Goal: Task Accomplishment & Management: Complete application form

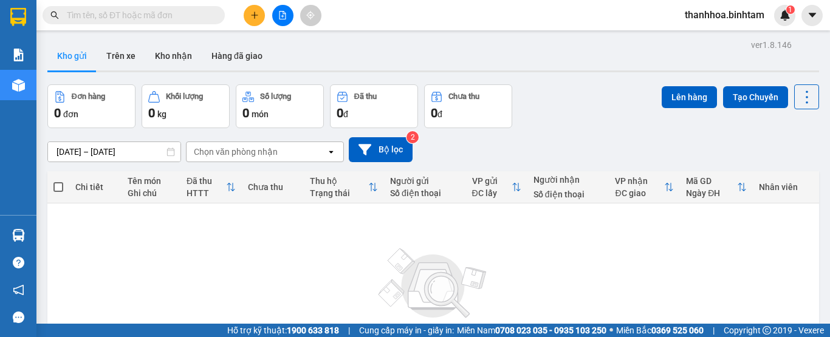
click at [258, 15] on icon "plus" at bounding box center [254, 15] width 7 height 1
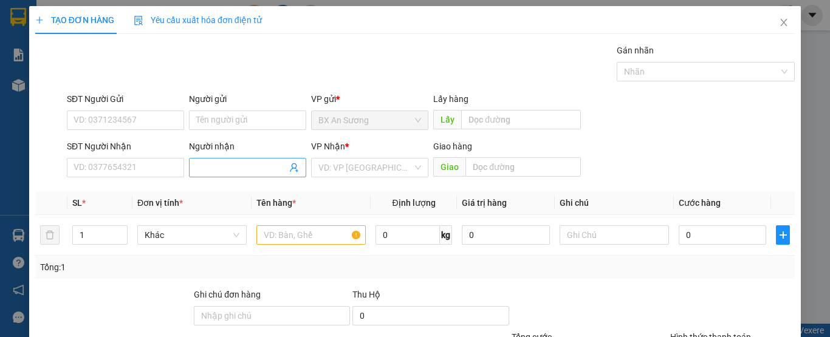
click at [208, 163] on input "Người nhận" at bounding box center [241, 167] width 91 height 13
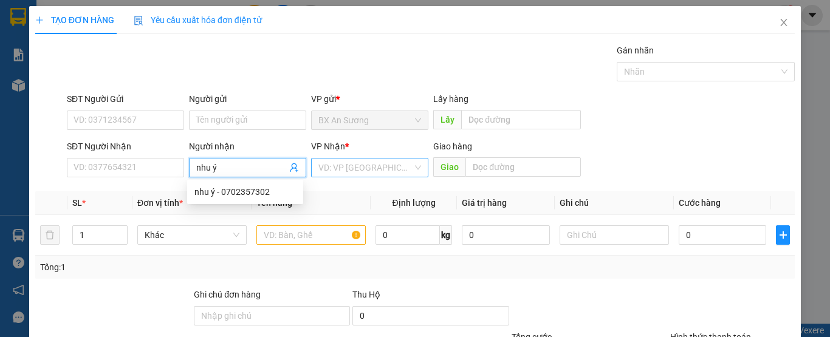
click at [418, 164] on div "VD: VP [GEOGRAPHIC_DATA]" at bounding box center [369, 167] width 117 height 19
type input "nhu ý"
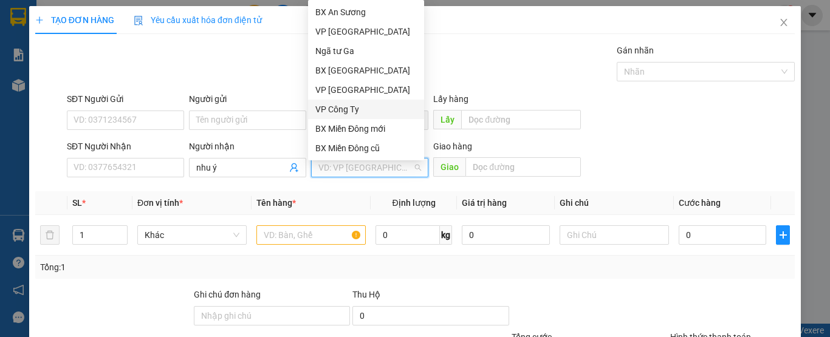
click at [372, 110] on div "VP Công Ty" at bounding box center [365, 109] width 101 height 13
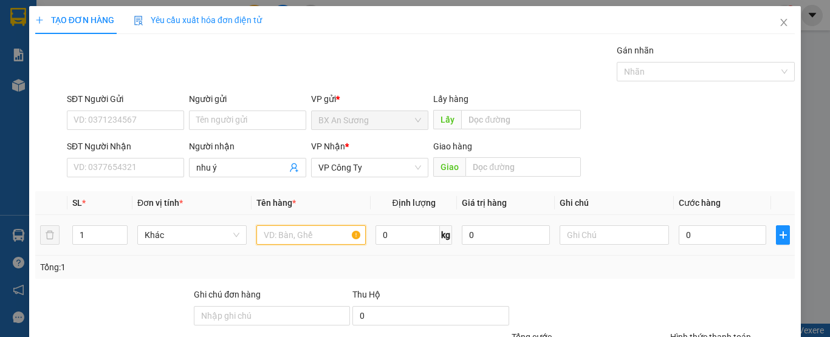
click at [312, 238] on input "text" at bounding box center [310, 234] width 109 height 19
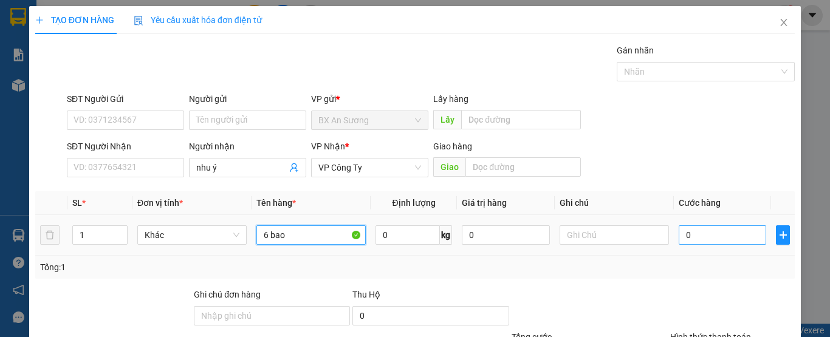
type input "6 bao"
click at [698, 235] on input "0" at bounding box center [723, 234] width 88 height 19
type input "1"
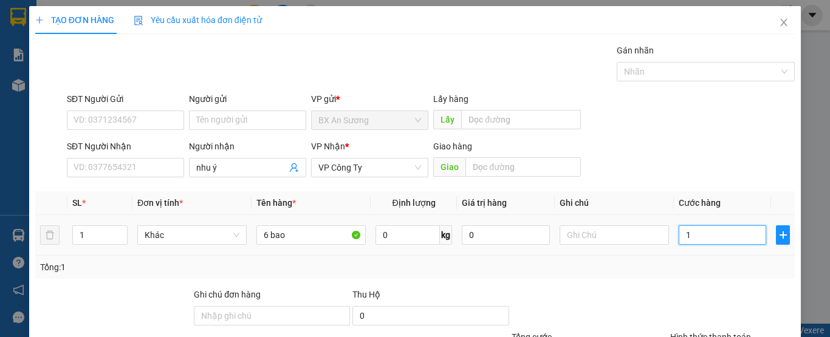
type input "15"
type input "150"
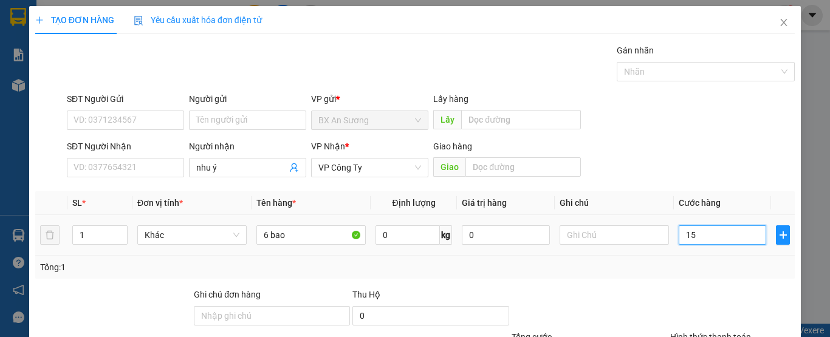
type input "150"
type input "1.500"
type input "15.000"
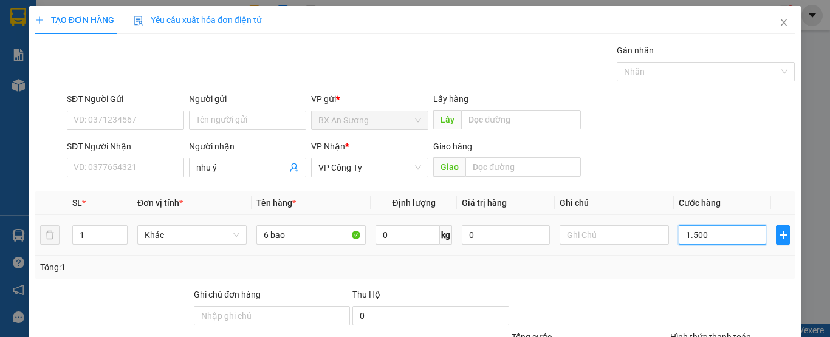
type input "15.000"
type input "150.000"
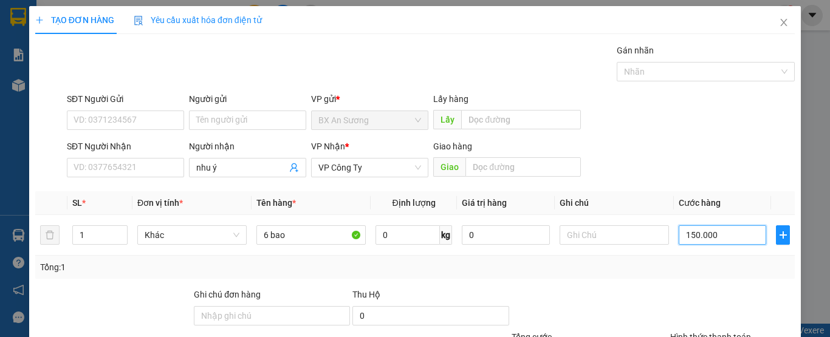
type input "150.000"
click at [608, 279] on div "Transit Pickup Surcharge Ids Transit Deliver Surcharge Ids Transit Deliver Surc…" at bounding box center [415, 235] width 760 height 382
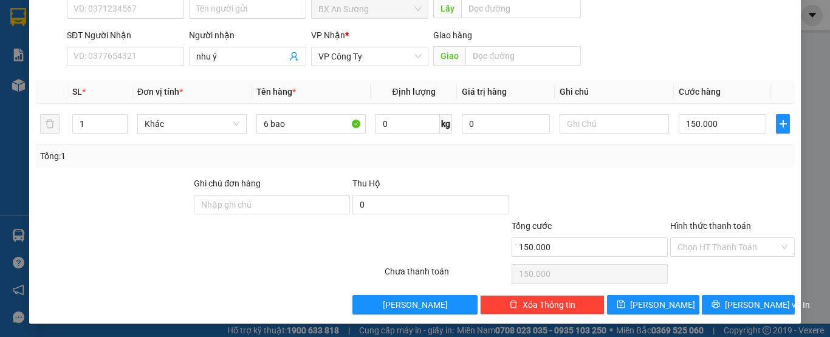
scroll to position [112, 0]
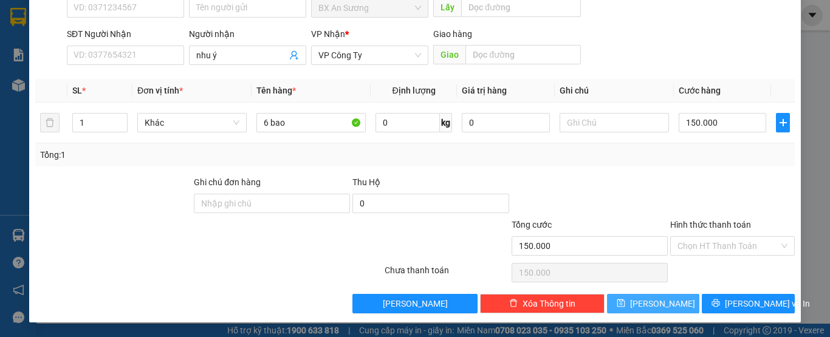
click at [625, 301] on icon "save" at bounding box center [621, 303] width 9 height 9
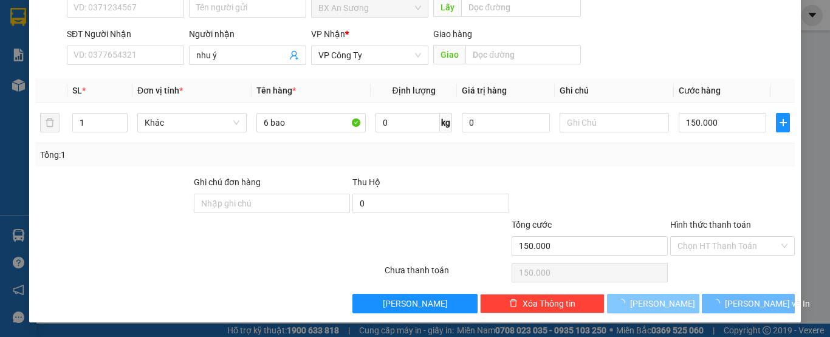
type input "0"
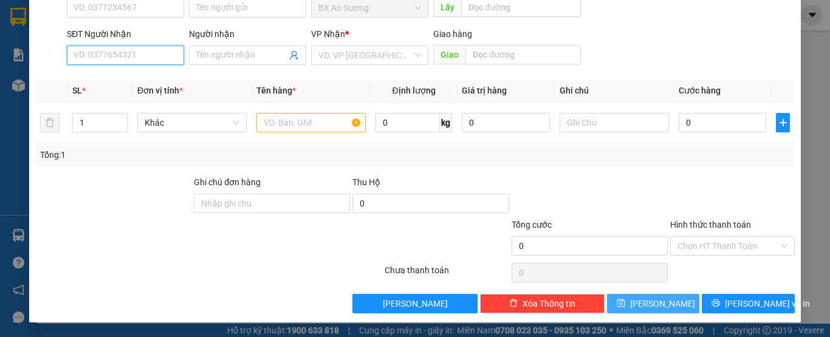
click at [156, 53] on input "SĐT Người Nhận" at bounding box center [125, 55] width 117 height 19
type input "0908903237"
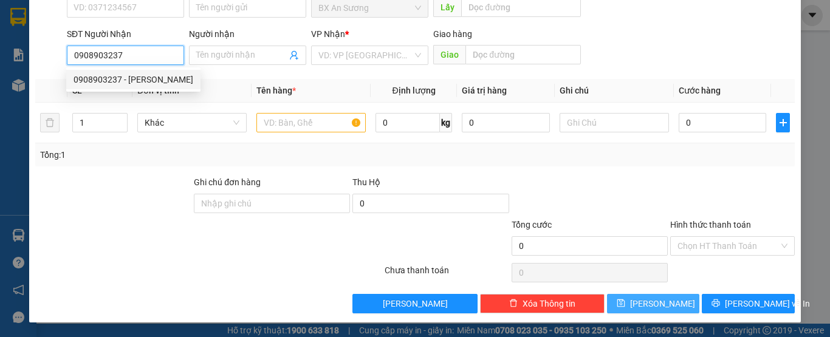
click at [162, 81] on div "0908903237 - [PERSON_NAME]" at bounding box center [134, 79] width 120 height 13
type input "[PERSON_NAME]"
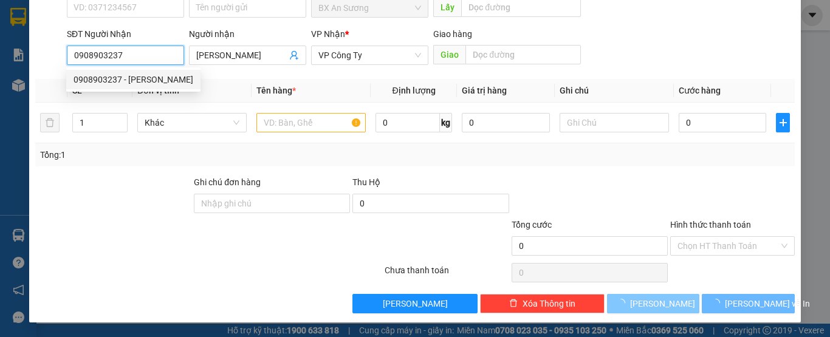
type input "50.000"
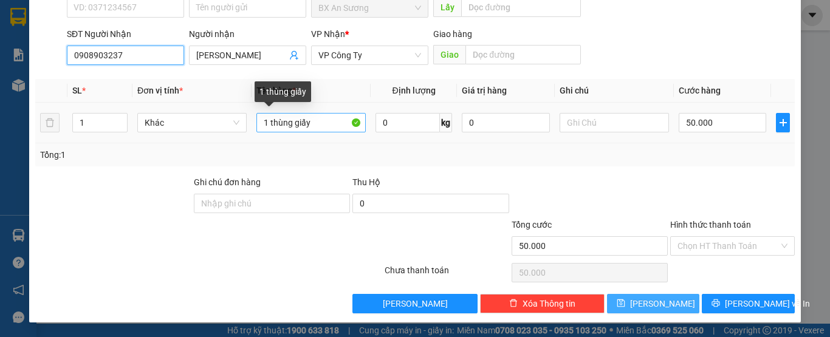
type input "0908903237"
click at [271, 119] on input "1 thùng giấy" at bounding box center [310, 122] width 109 height 19
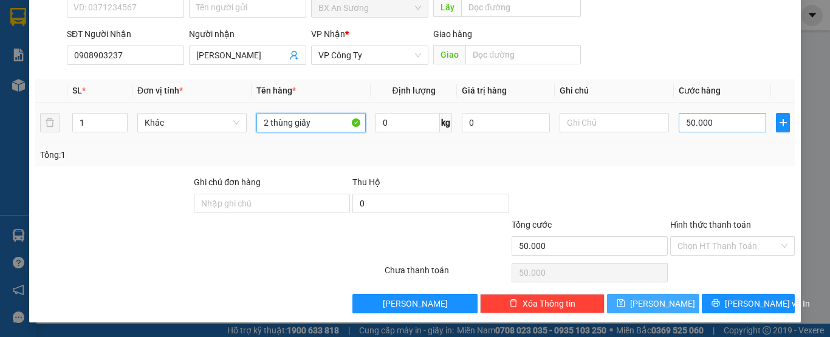
type input "2 thùng giấy"
click at [715, 119] on input "50.000" at bounding box center [723, 122] width 88 height 19
type input "0"
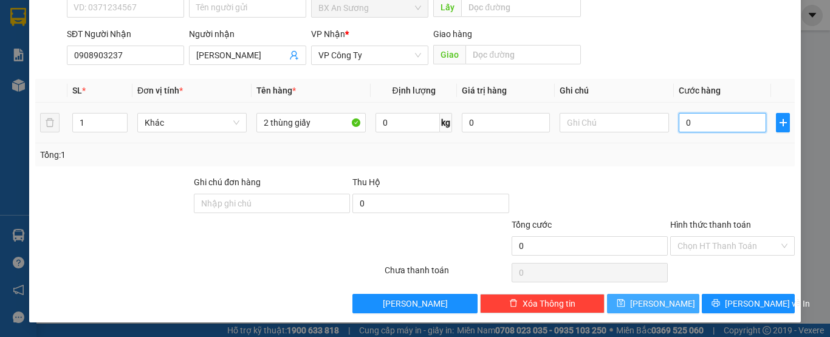
type input "2"
type input "02"
type input "20"
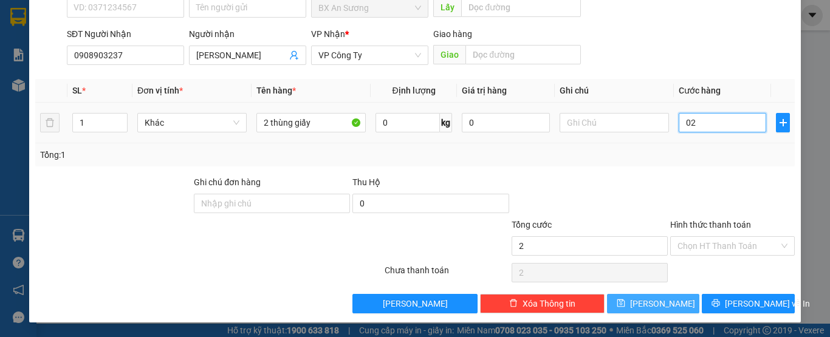
type input "020"
type input "200"
type input "0.200"
type input "2.000"
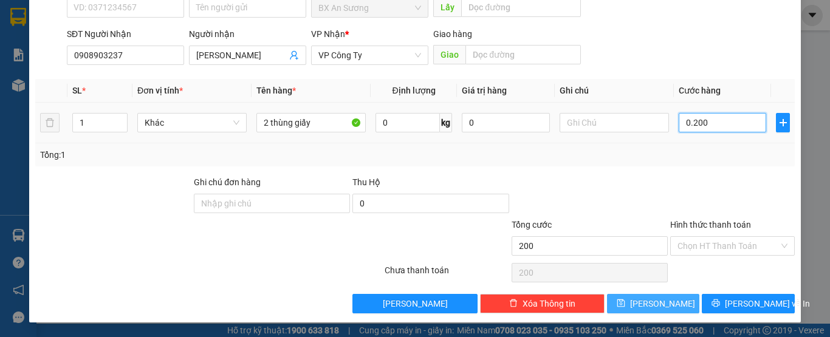
type input "2.000"
type input "02.000"
type input "20.000"
type input "0.200.000"
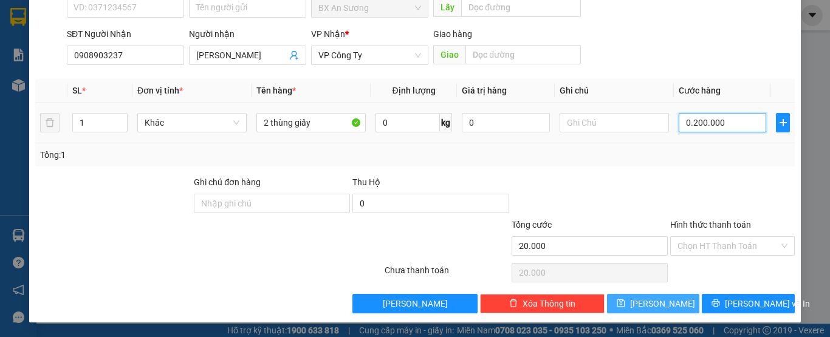
type input "200.000"
click at [671, 299] on button "[PERSON_NAME]" at bounding box center [653, 303] width 93 height 19
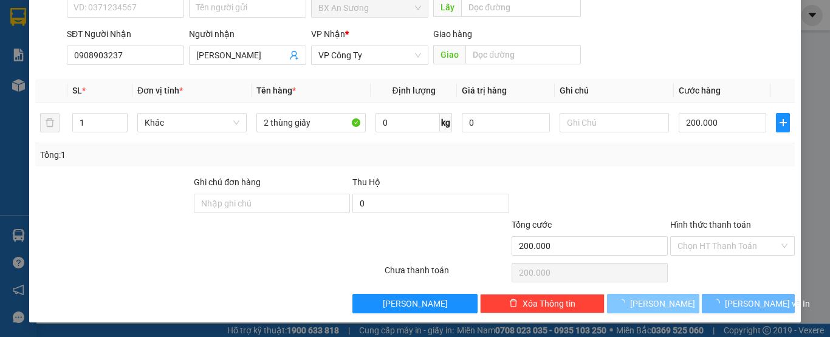
type input "0"
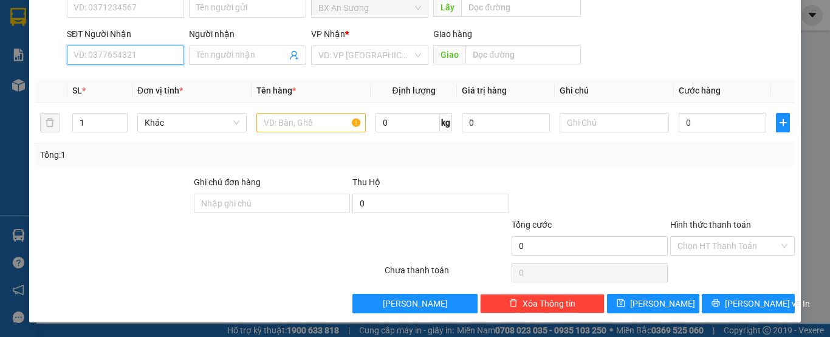
click at [163, 57] on input "SĐT Người Nhận" at bounding box center [125, 55] width 117 height 19
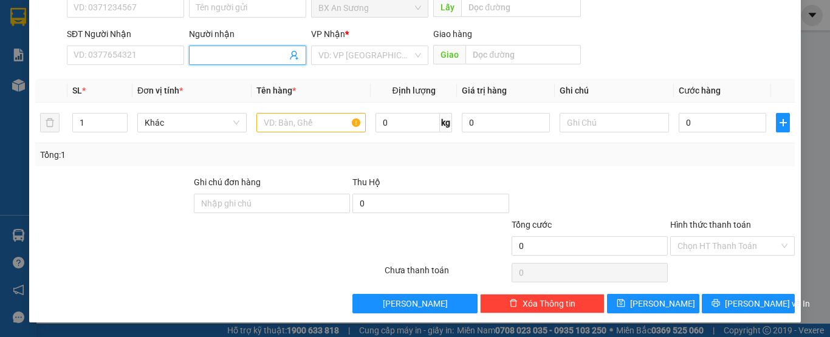
click at [219, 54] on input "Người nhận" at bounding box center [241, 55] width 91 height 13
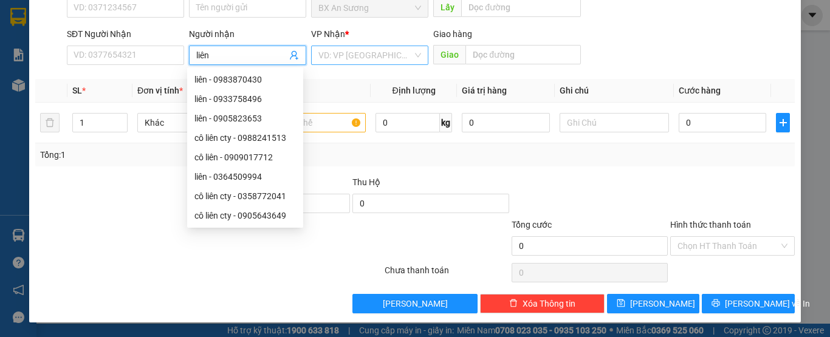
type input "liên"
click at [406, 54] on input "search" at bounding box center [365, 55] width 94 height 18
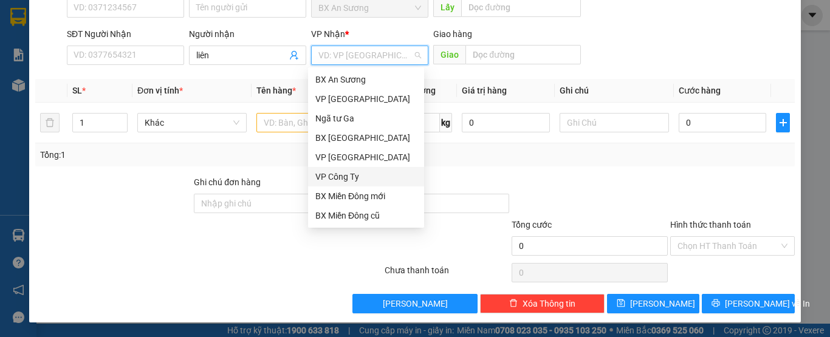
click at [356, 176] on div "VP Công Ty" at bounding box center [365, 176] width 101 height 13
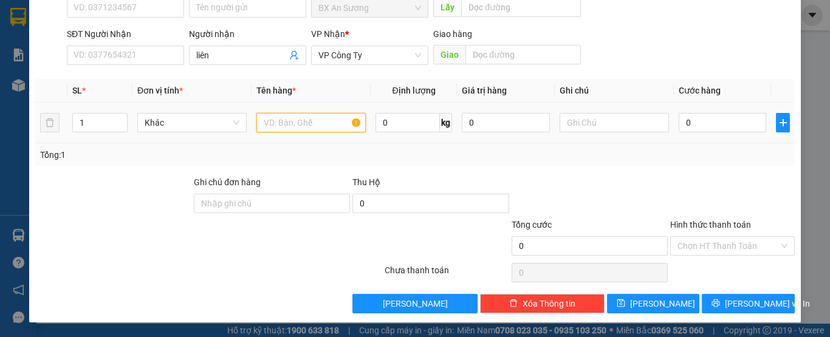
click at [288, 119] on input "text" at bounding box center [310, 122] width 109 height 19
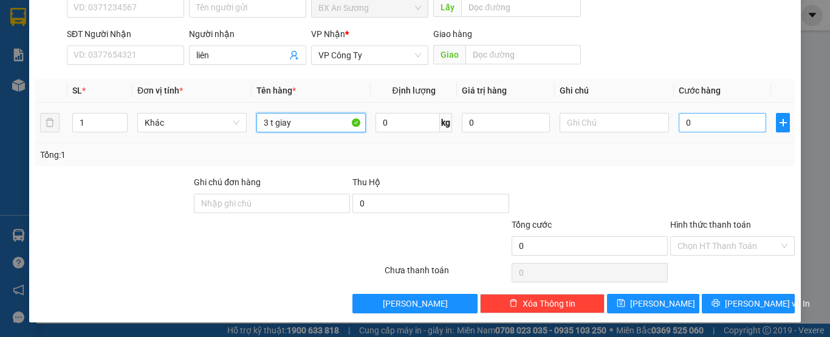
type input "3 t giay"
click at [720, 114] on input "0" at bounding box center [723, 122] width 88 height 19
type input "3"
type input "30"
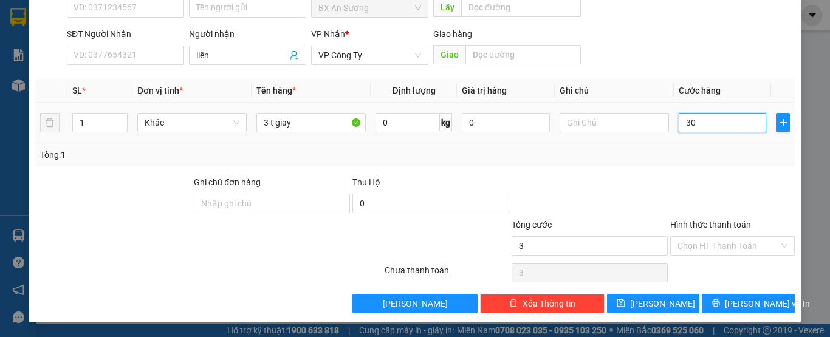
type input "30"
type input "300"
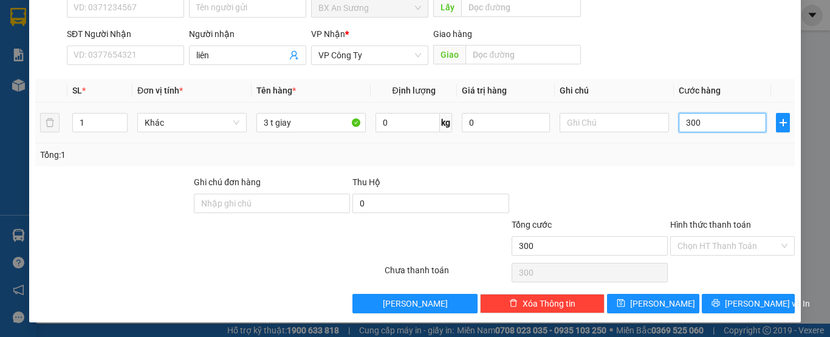
type input "3.000"
type input "30.000"
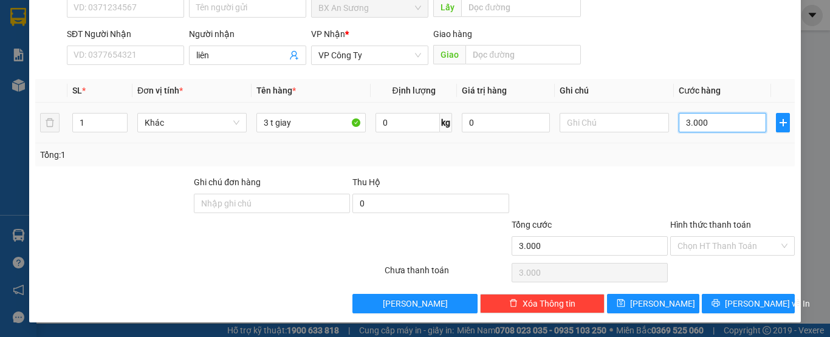
type input "30.000"
type input "300.000"
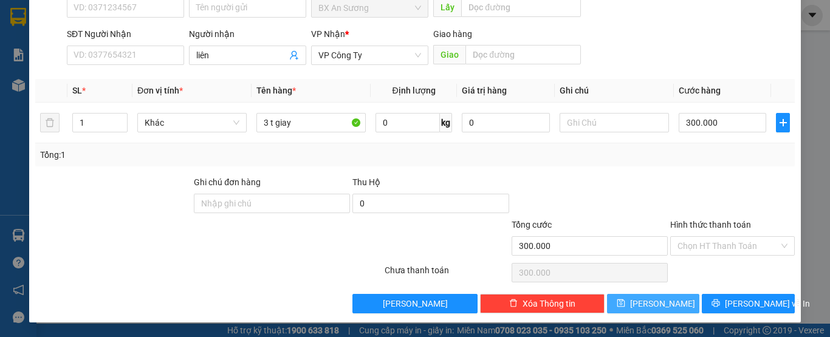
click at [645, 300] on button "[PERSON_NAME]" at bounding box center [653, 303] width 93 height 19
type input "0"
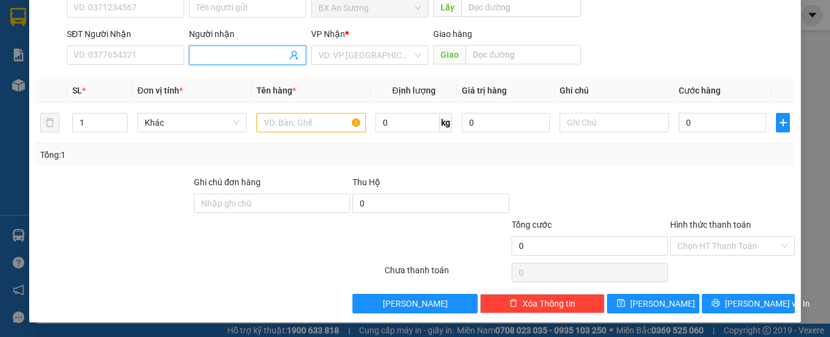
click at [222, 48] on span at bounding box center [247, 55] width 117 height 19
click at [414, 53] on div "VD: VP [GEOGRAPHIC_DATA]" at bounding box center [369, 55] width 117 height 19
type input "anh Tiên"
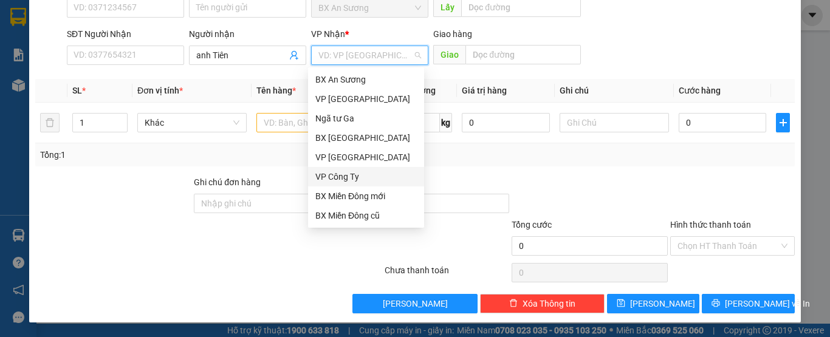
click at [353, 173] on div "VP Công Ty" at bounding box center [365, 176] width 101 height 13
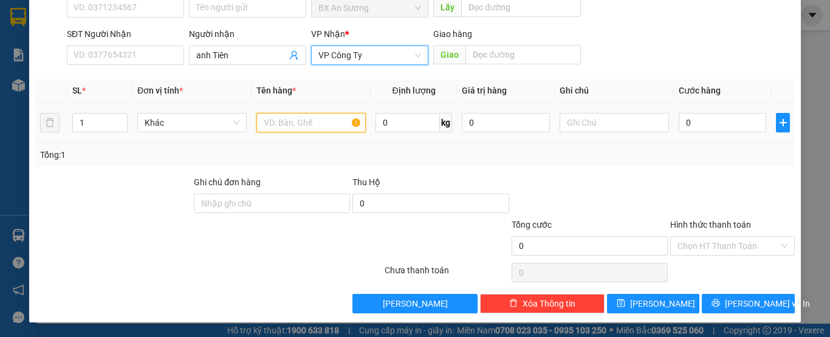
click at [289, 119] on input "text" at bounding box center [310, 122] width 109 height 19
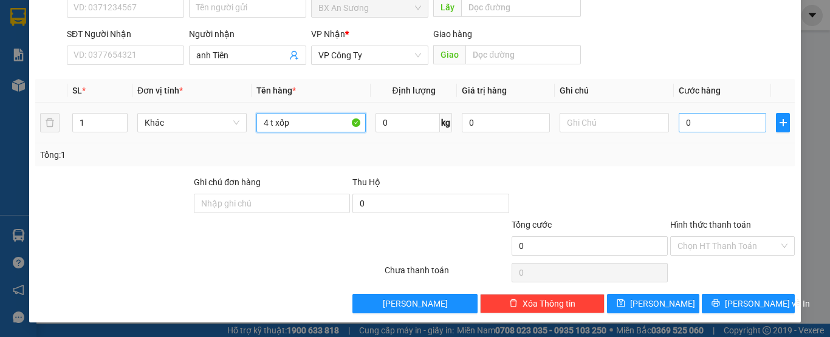
type input "4 t xốp"
click at [712, 120] on input "0" at bounding box center [723, 122] width 88 height 19
type input "4"
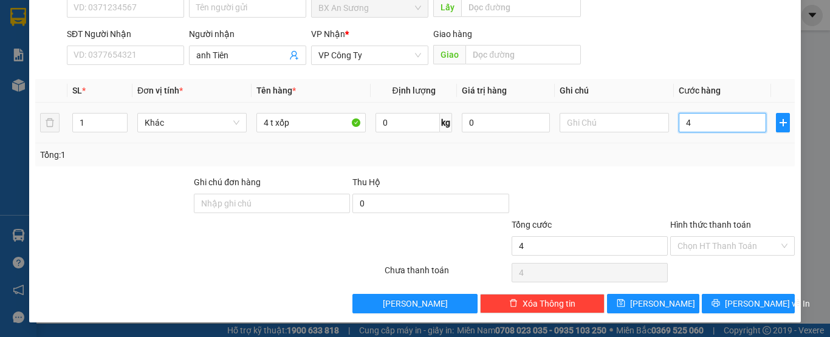
type input "40"
type input "400"
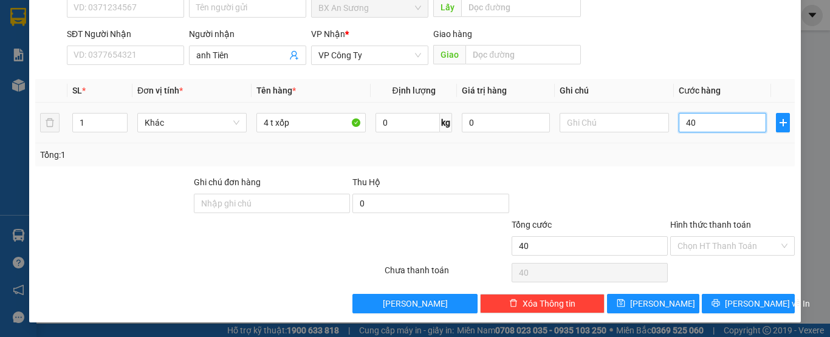
type input "400"
type input "4.000"
type input "40.000"
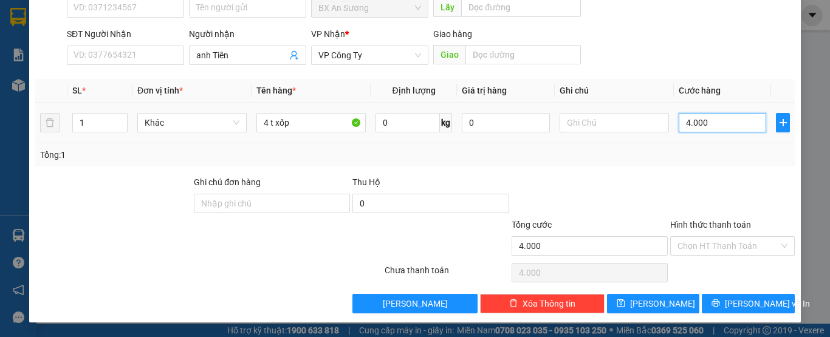
type input "40.000"
type input "400.000"
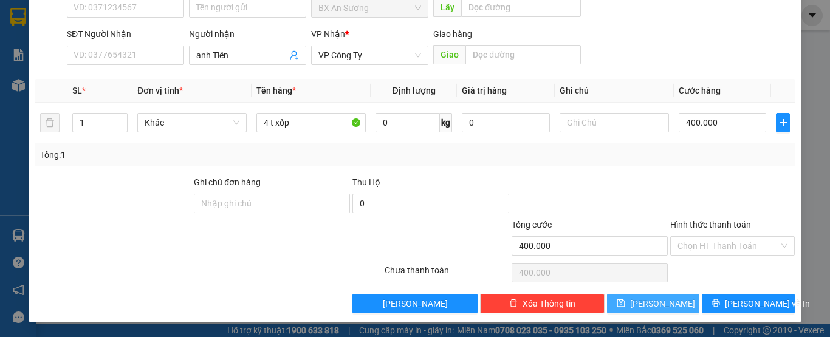
click at [667, 304] on button "[PERSON_NAME]" at bounding box center [653, 303] width 93 height 19
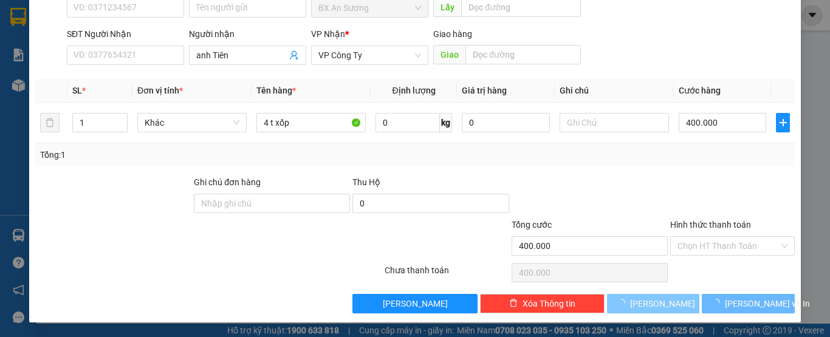
type input "0"
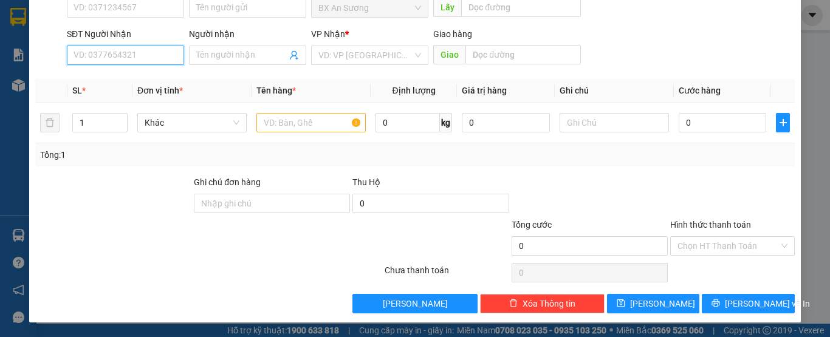
click at [148, 54] on input "SĐT Người Nhận" at bounding box center [125, 55] width 117 height 19
type input "0935760203"
click at [159, 77] on div "0935760203 - vy" at bounding box center [124, 79] width 101 height 13
type input "vy"
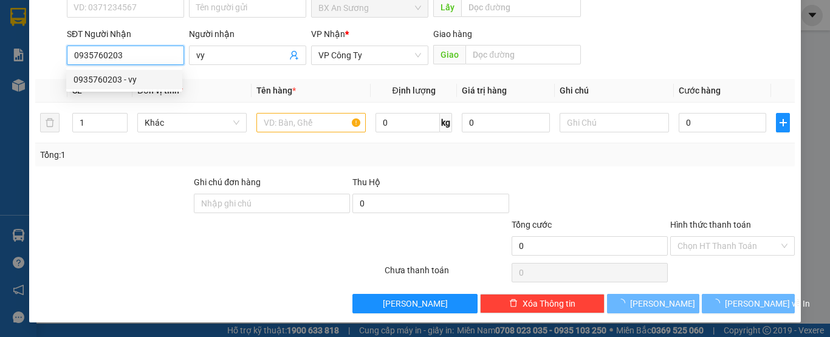
type input "80.000"
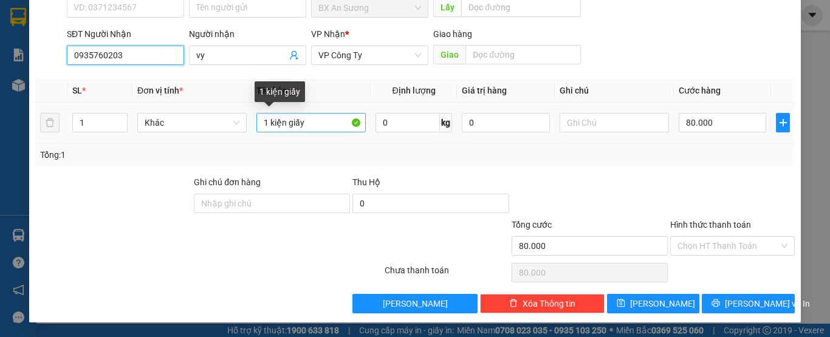
type input "0935760203"
click at [265, 117] on input "1 kiện giấy" at bounding box center [310, 122] width 109 height 19
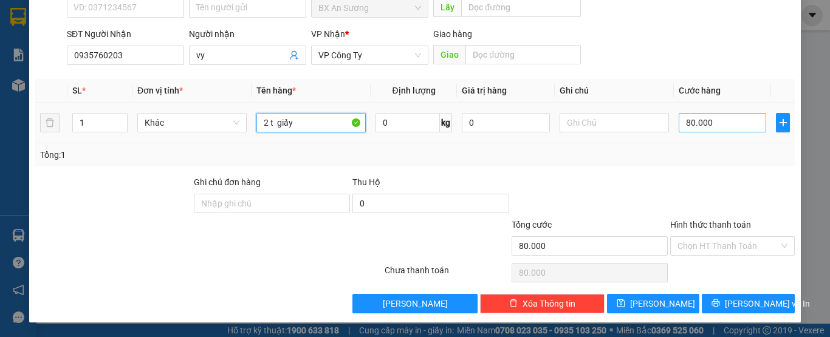
type input "2 t giấy"
click at [716, 121] on input "80.000" at bounding box center [723, 122] width 88 height 19
type input "0"
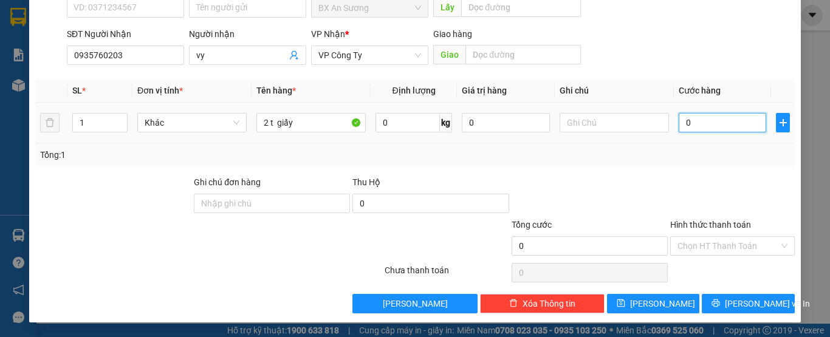
type input "1"
type input "01"
type input "10"
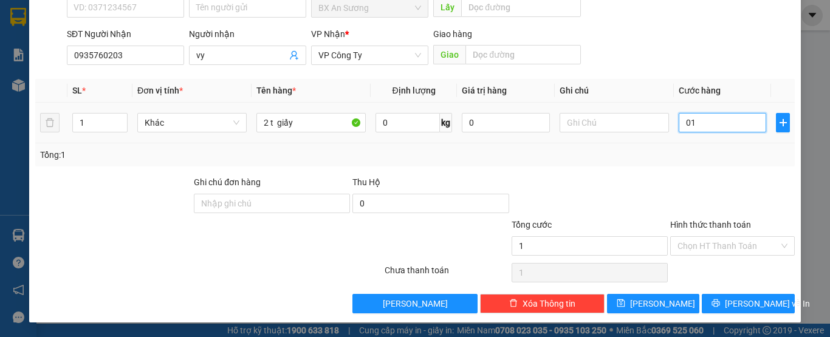
type input "010"
type input "100"
type input "0.100"
type input "1.000"
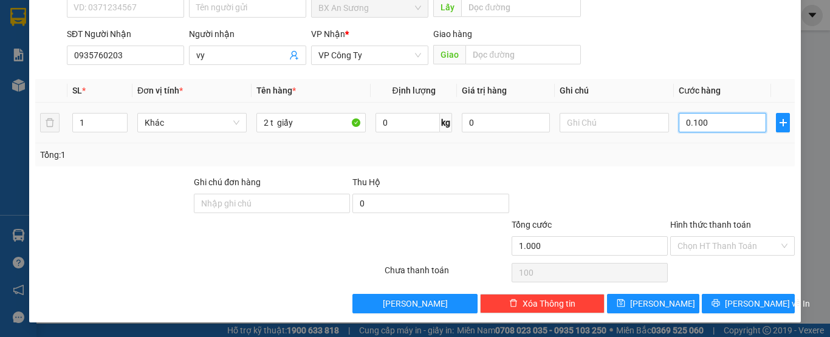
type input "1.000"
type input "01.000"
type input "10.000"
type input "010.000"
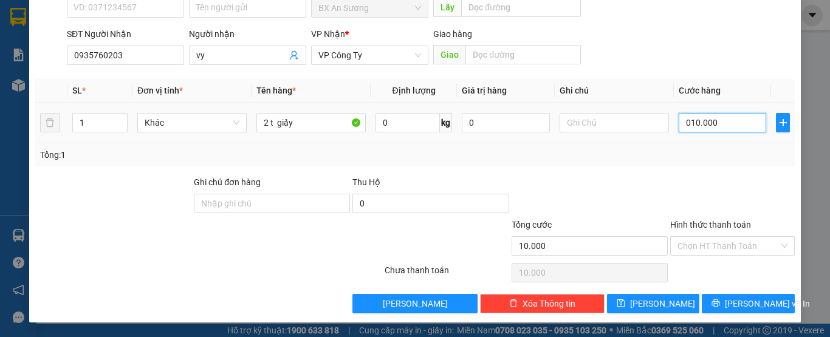
type input "100.000"
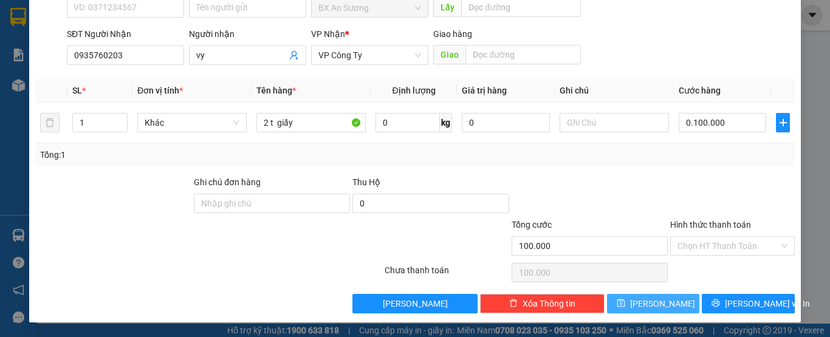
type input "100.000"
click at [668, 306] on button "[PERSON_NAME]" at bounding box center [653, 303] width 93 height 19
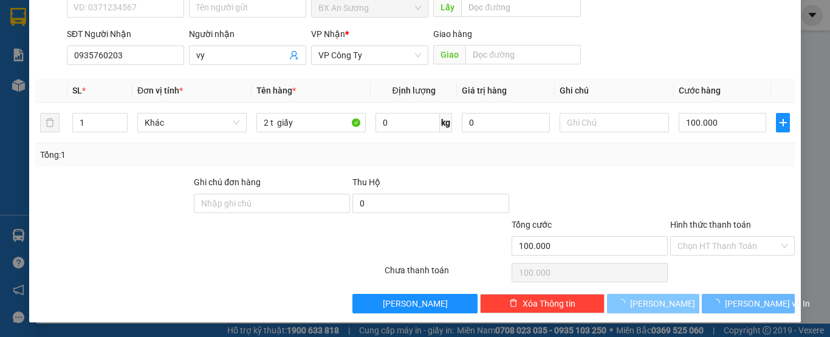
type input "0"
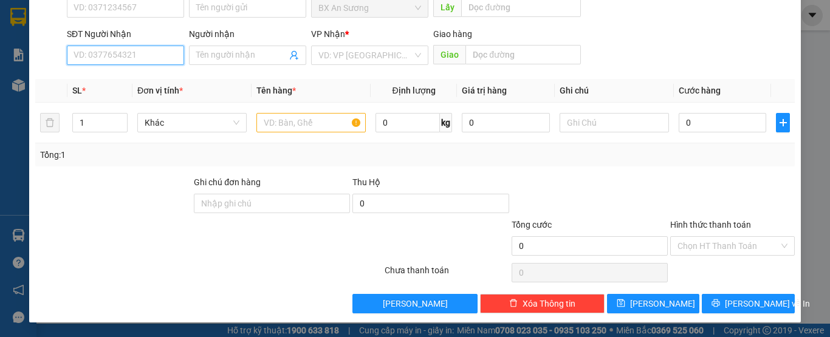
click at [104, 50] on input "SĐT Người Nhận" at bounding box center [125, 55] width 117 height 19
type input "0987733773"
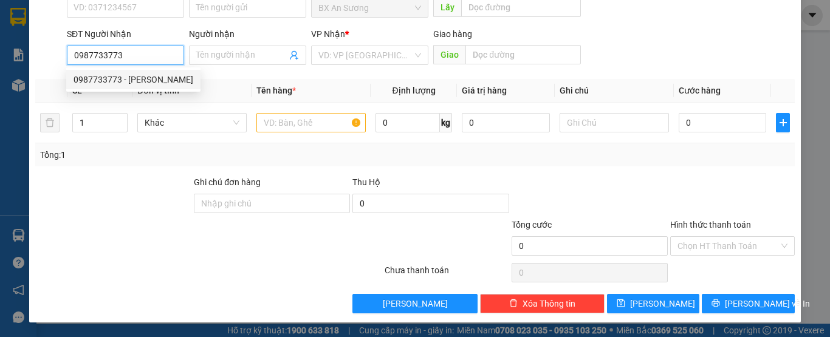
click at [117, 77] on div "0987733773 - [PERSON_NAME]" at bounding box center [134, 79] width 120 height 13
type input "[PERSON_NAME]"
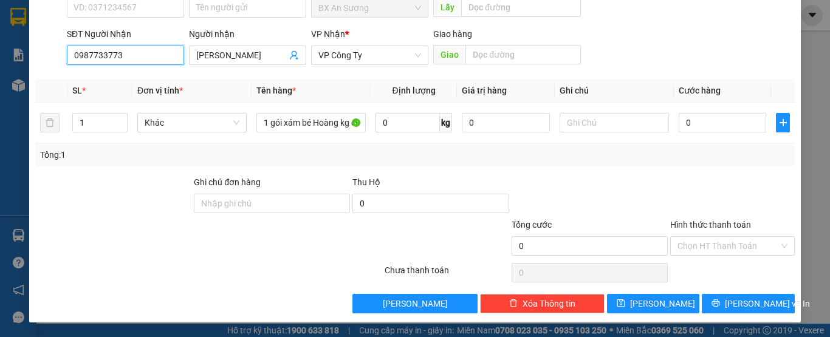
type input "0987733773"
click at [698, 225] on label "Hình thức thanh toán" at bounding box center [710, 225] width 81 height 10
click at [698, 237] on input "Hình thức thanh toán" at bounding box center [728, 246] width 101 height 18
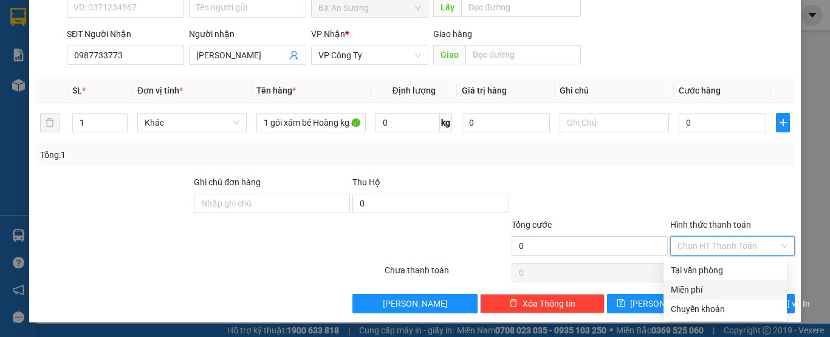
click at [703, 289] on div "Miễn phí" at bounding box center [725, 289] width 109 height 13
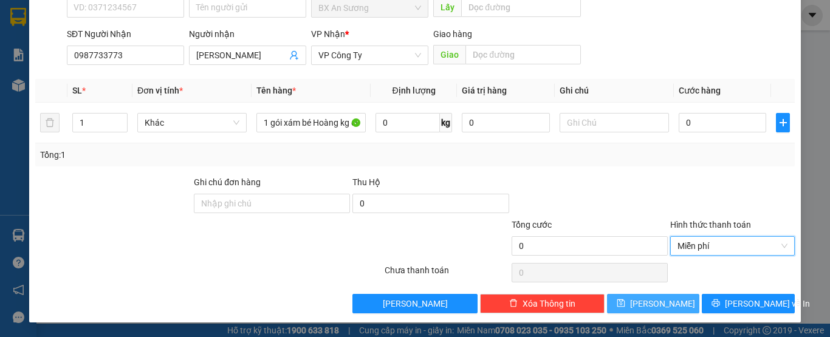
click at [648, 299] on span "[PERSON_NAME]" at bounding box center [662, 303] width 65 height 13
